Goal: Task Accomplishment & Management: Use online tool/utility

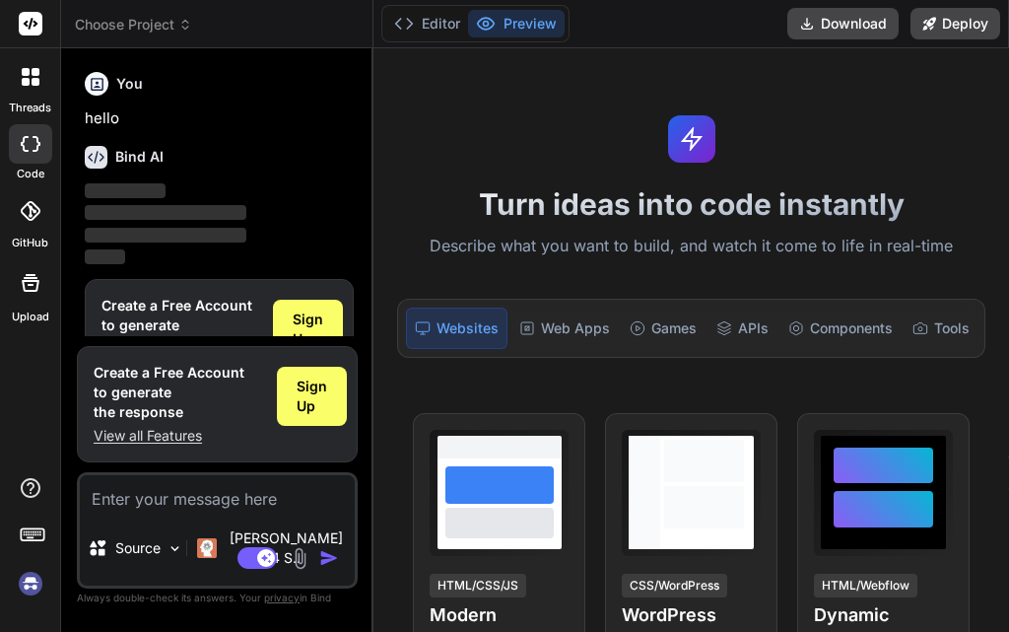
scroll to position [49, 0]
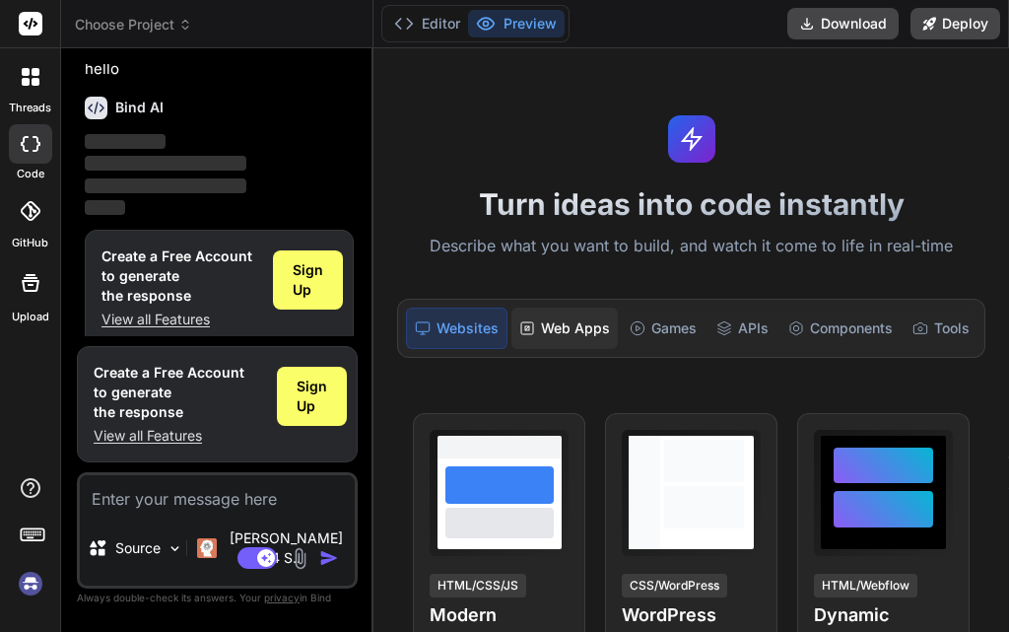
type textarea "x"
click at [665, 329] on div "Games" at bounding box center [663, 328] width 83 height 41
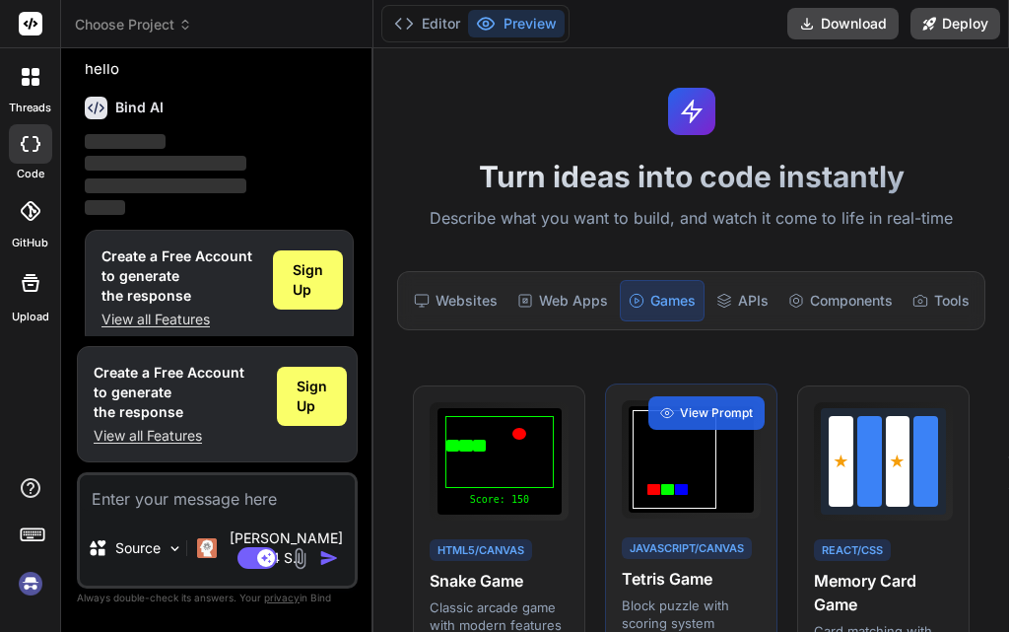
scroll to position [0, 0]
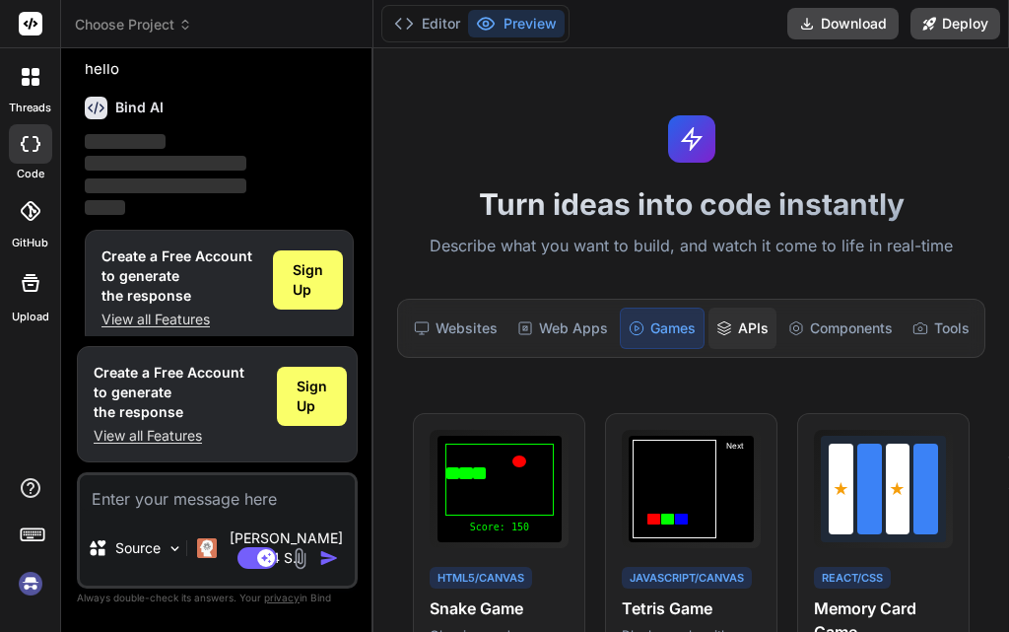
click at [738, 312] on div "APIs" at bounding box center [743, 328] width 68 height 41
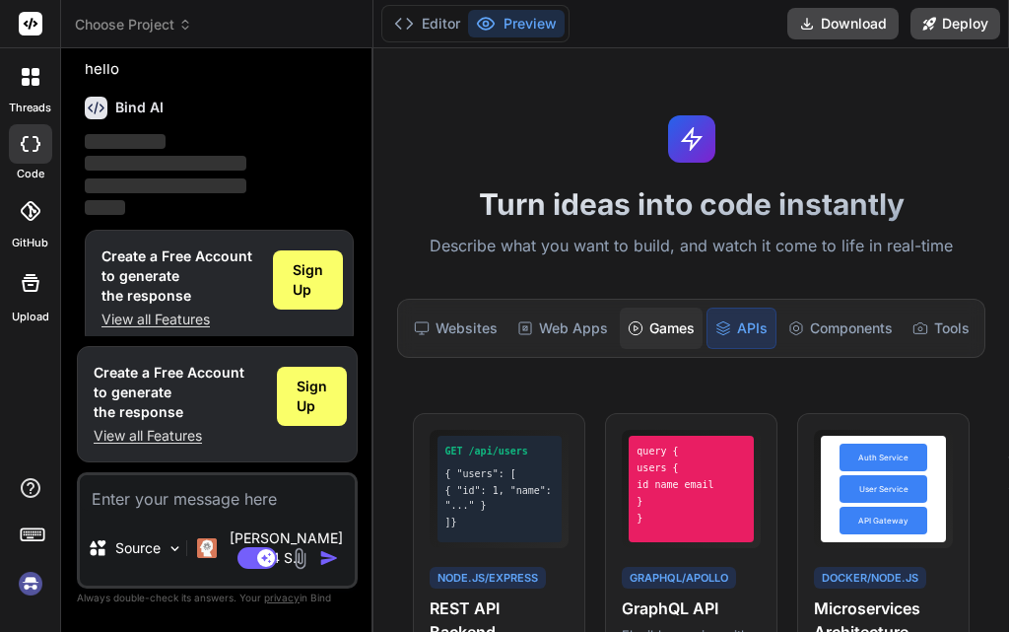
click at [653, 321] on div "Games" at bounding box center [661, 328] width 83 height 41
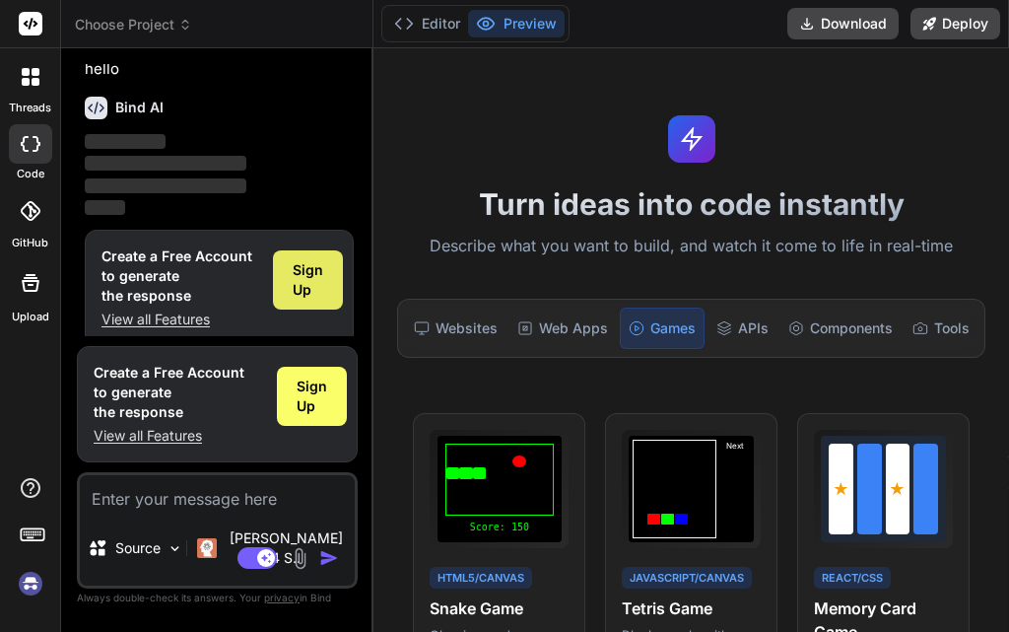
click at [311, 288] on span "Sign Up" at bounding box center [308, 279] width 31 height 39
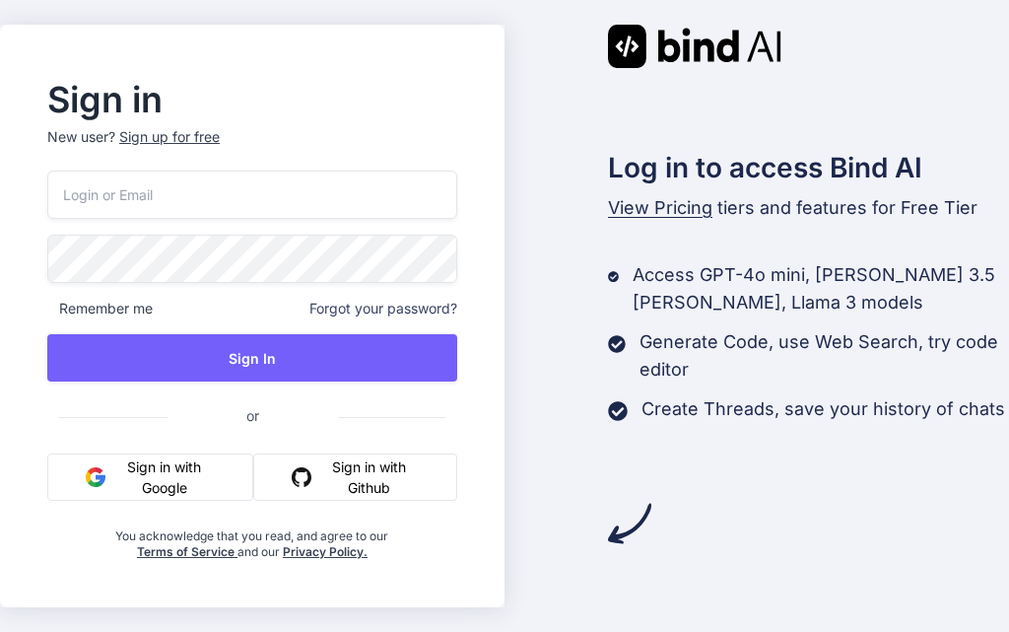
click at [181, 467] on button "Sign in with Google" at bounding box center [150, 476] width 206 height 47
